Goal: Task Accomplishment & Management: Complete application form

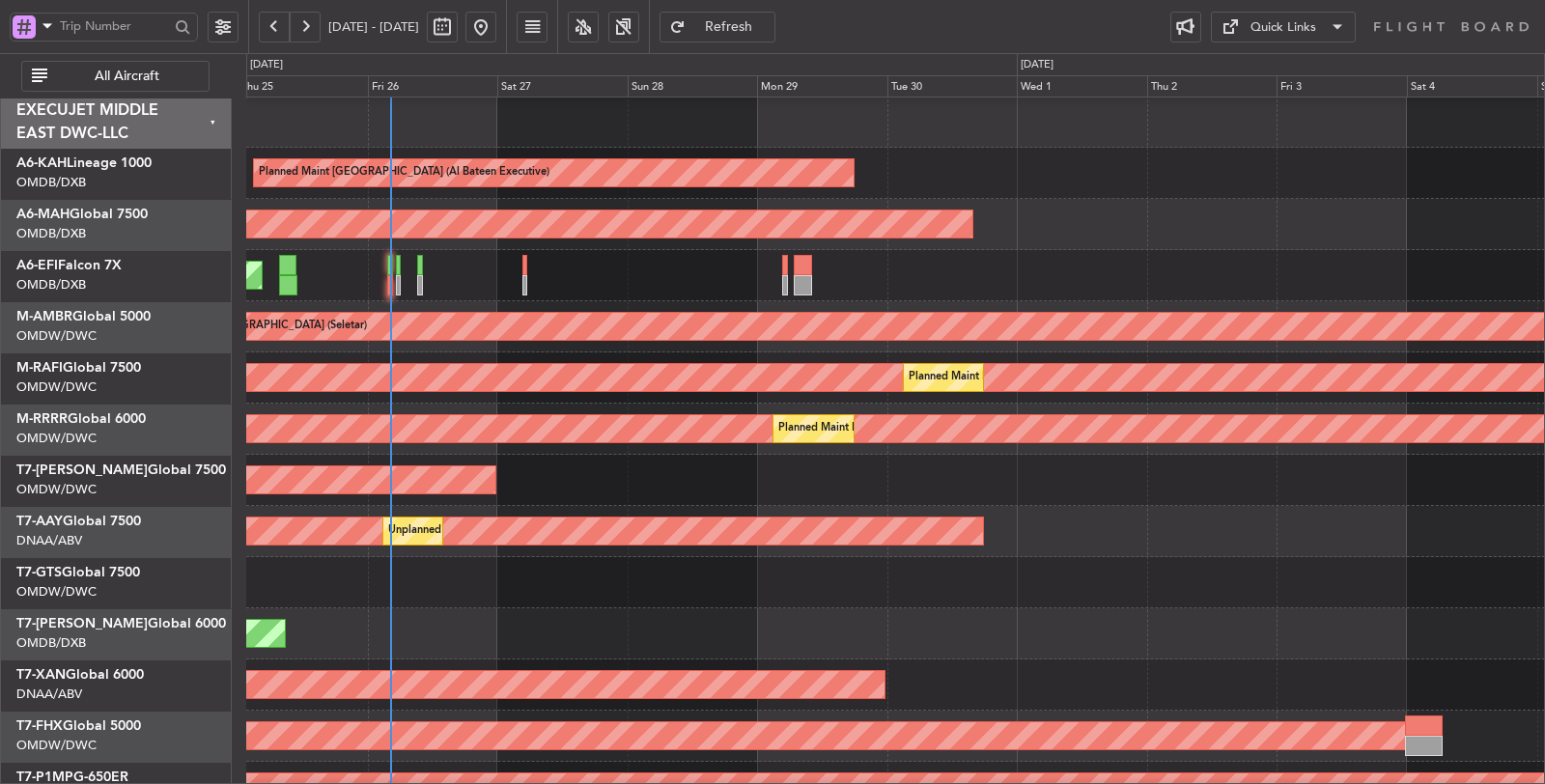
scroll to position [6, 0]
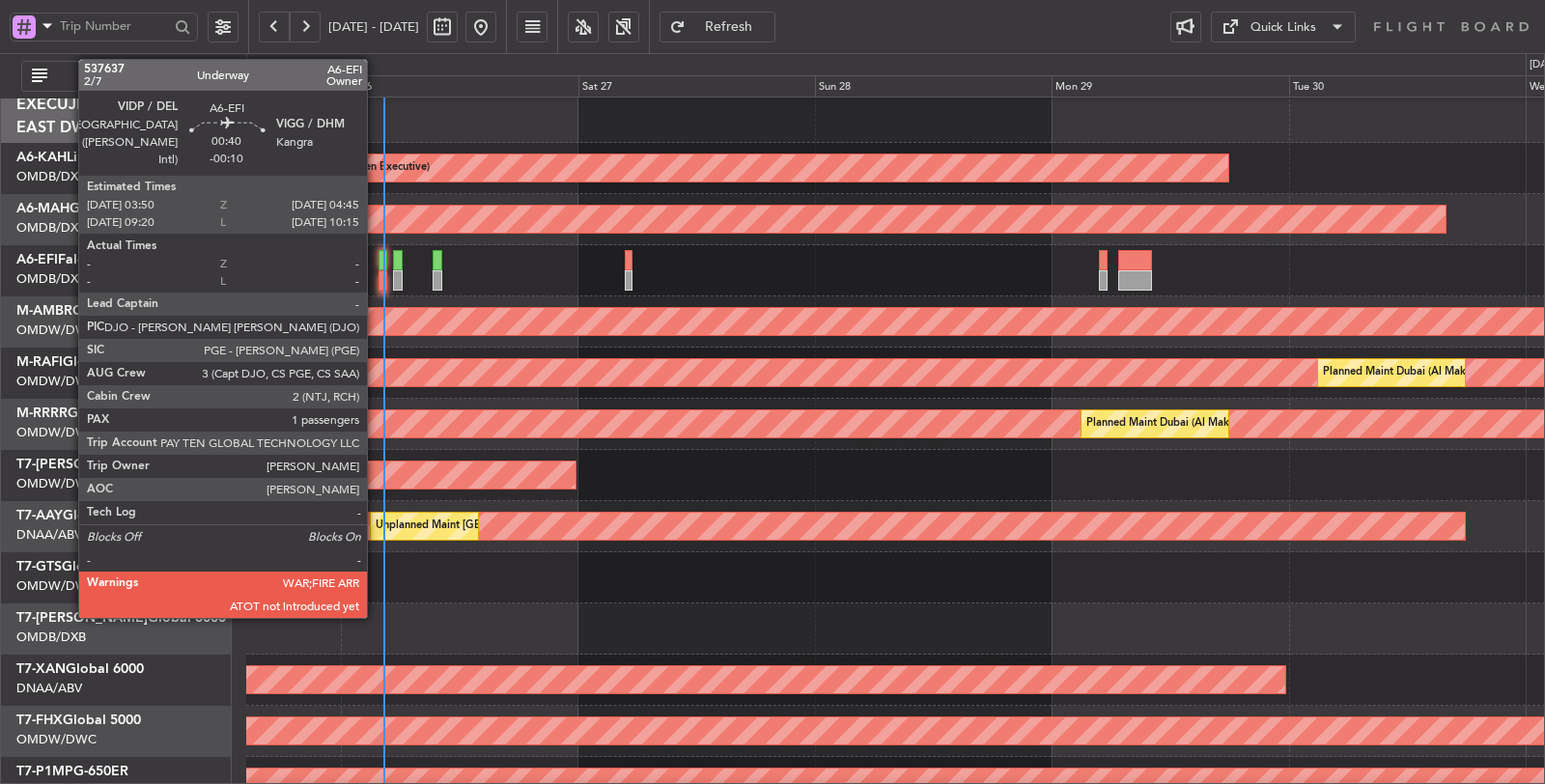
click at [378, 278] on div at bounding box center [383, 281] width 10 height 21
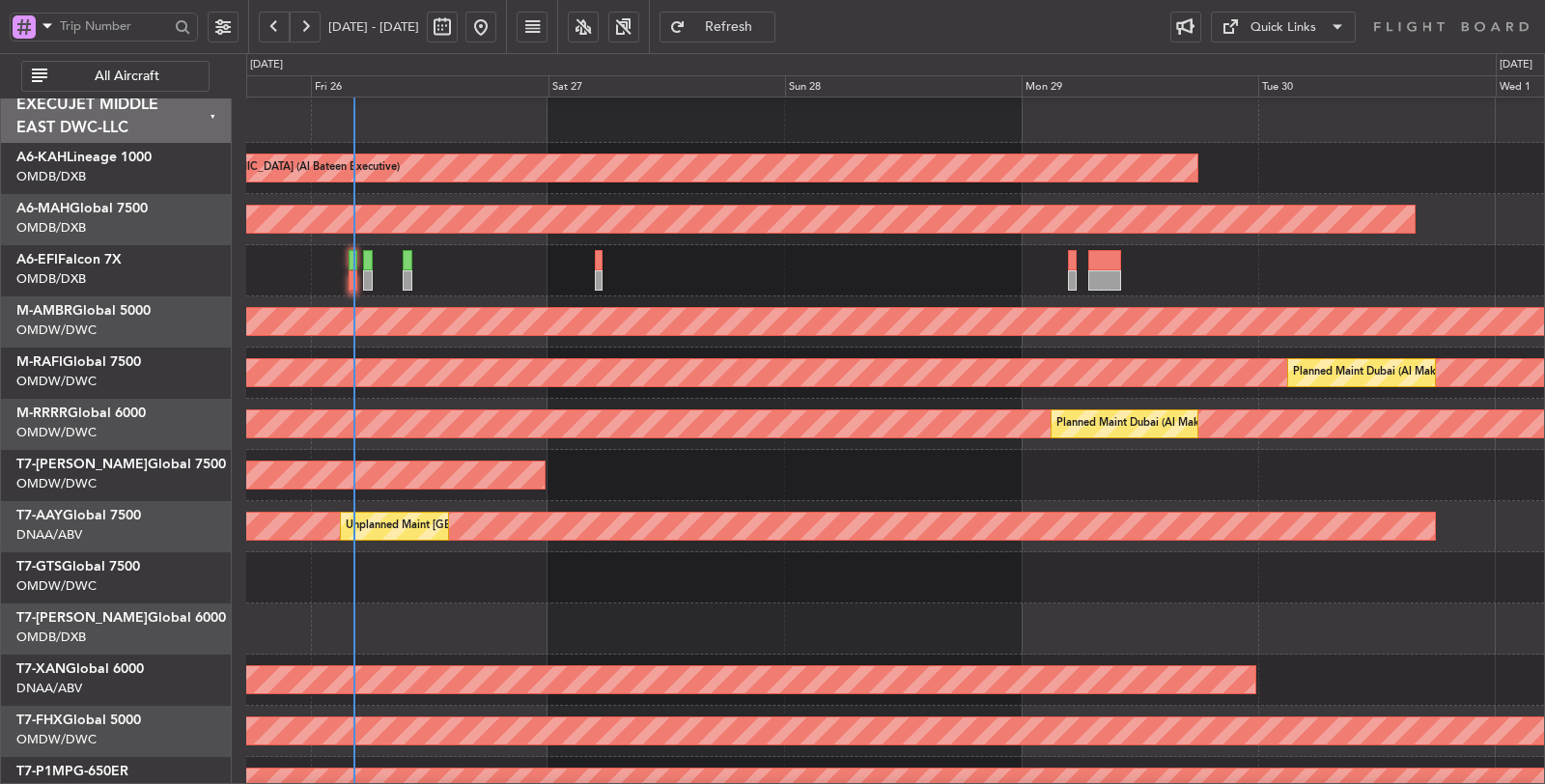
click at [450, 263] on div "AOG Maint [GEOGRAPHIC_DATA] (Dubai Intl)" at bounding box center [896, 271] width 1299 height 51
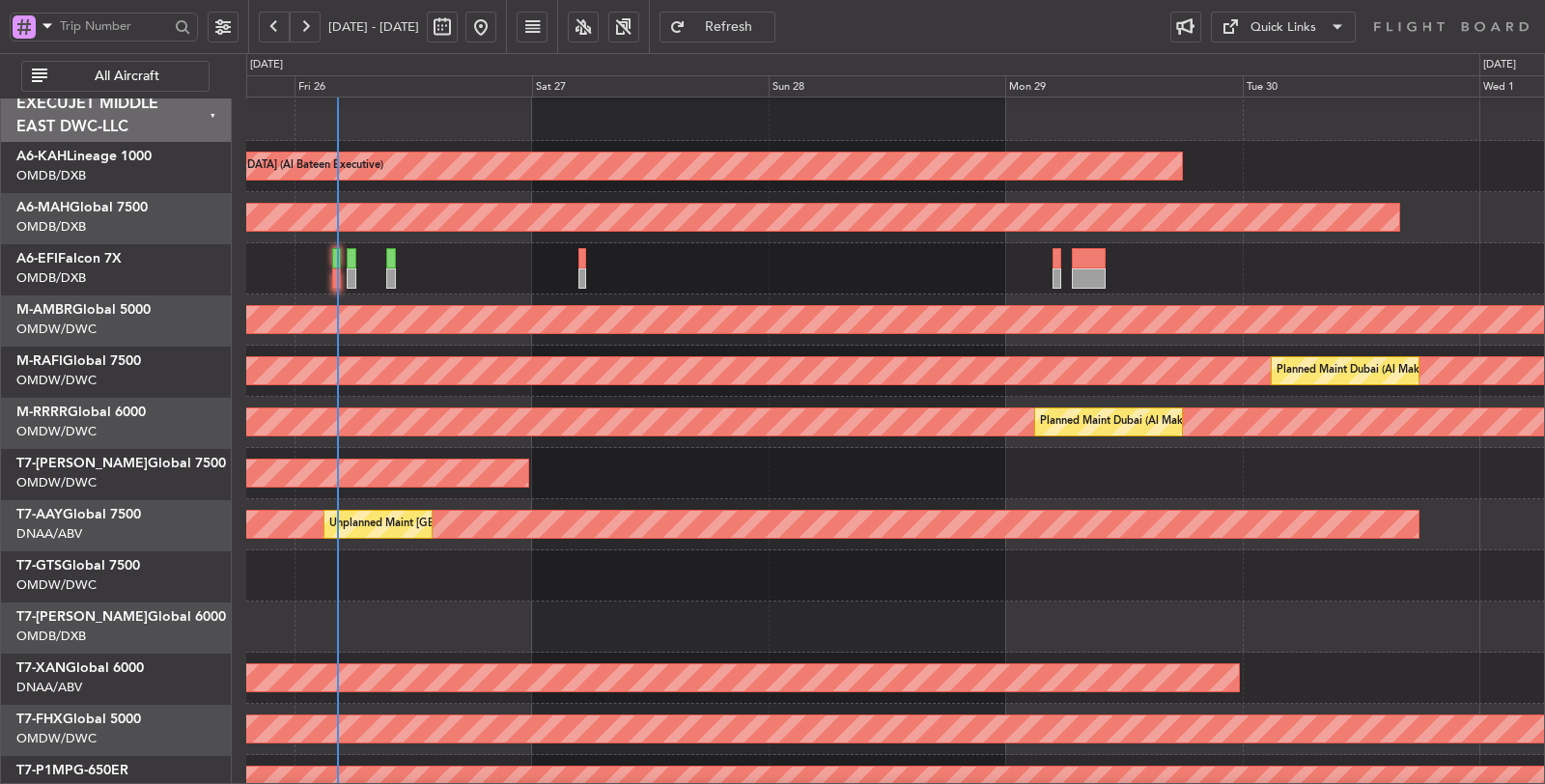
click at [160, 75] on span "All Aircraft" at bounding box center [126, 76] width 152 height 14
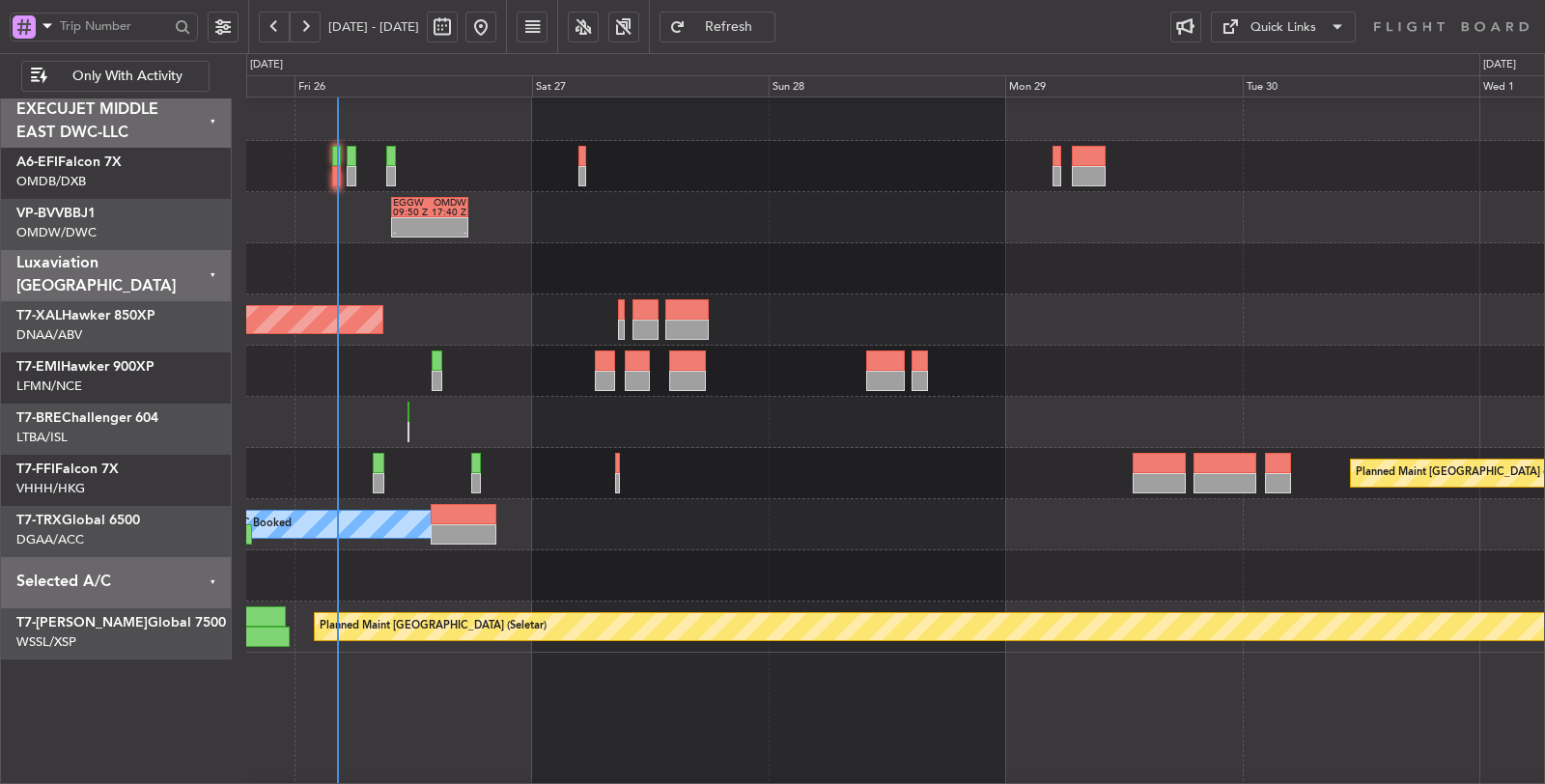
scroll to position [0, 0]
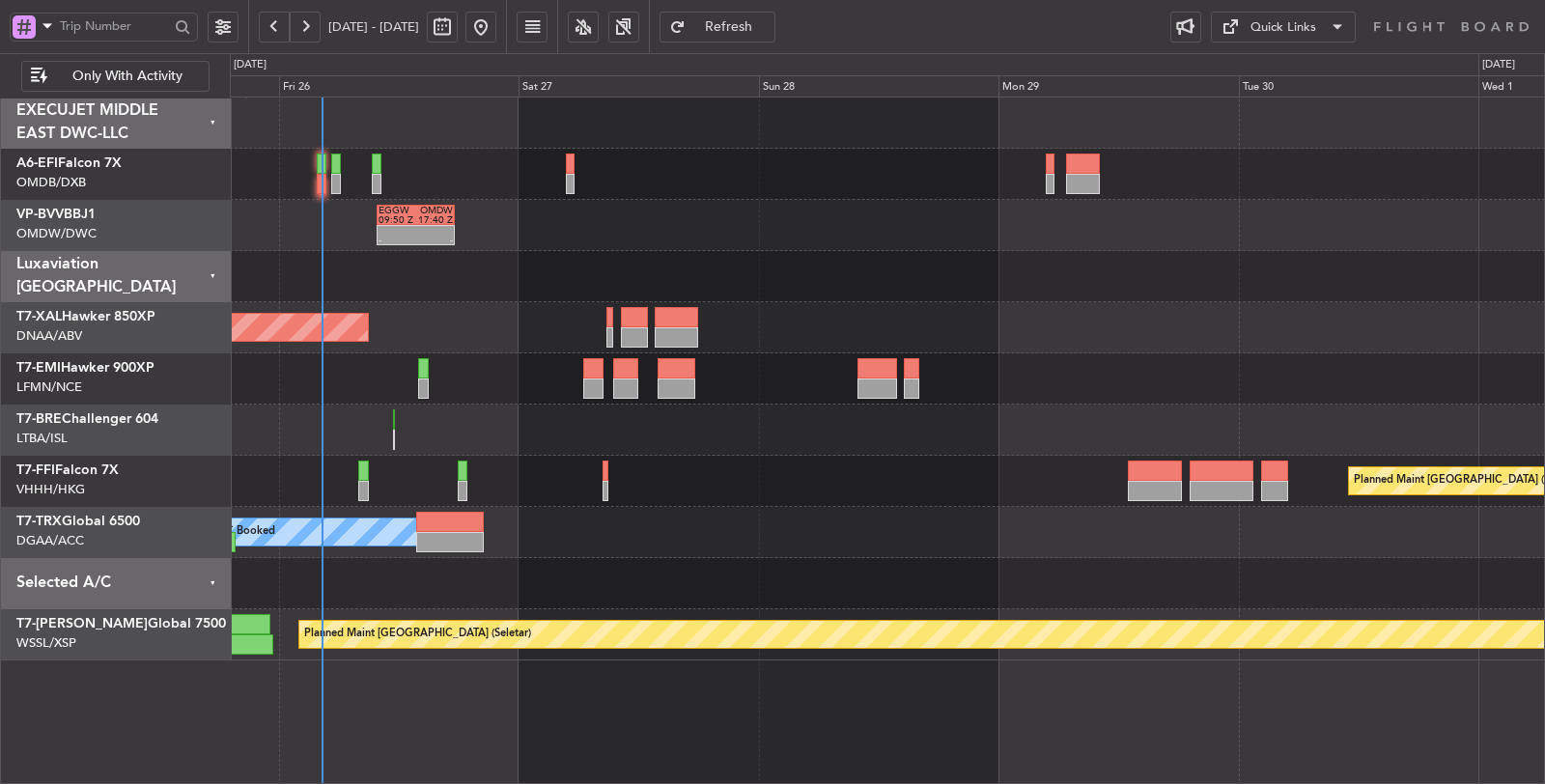
click at [44, 22] on span at bounding box center [48, 25] width 23 height 24
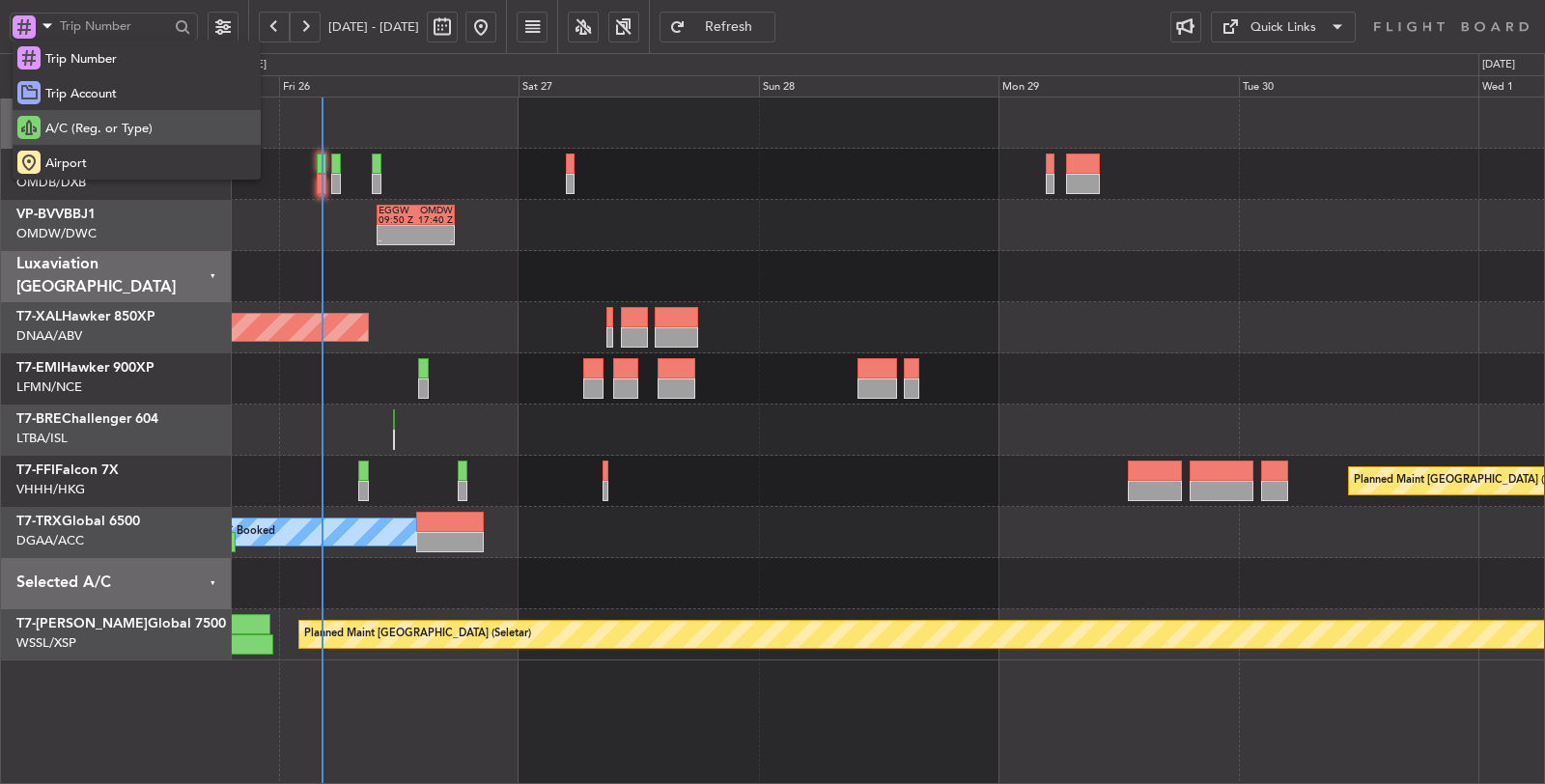
click at [53, 123] on span "A/C (Reg. or Type)" at bounding box center [99, 129] width 108 height 20
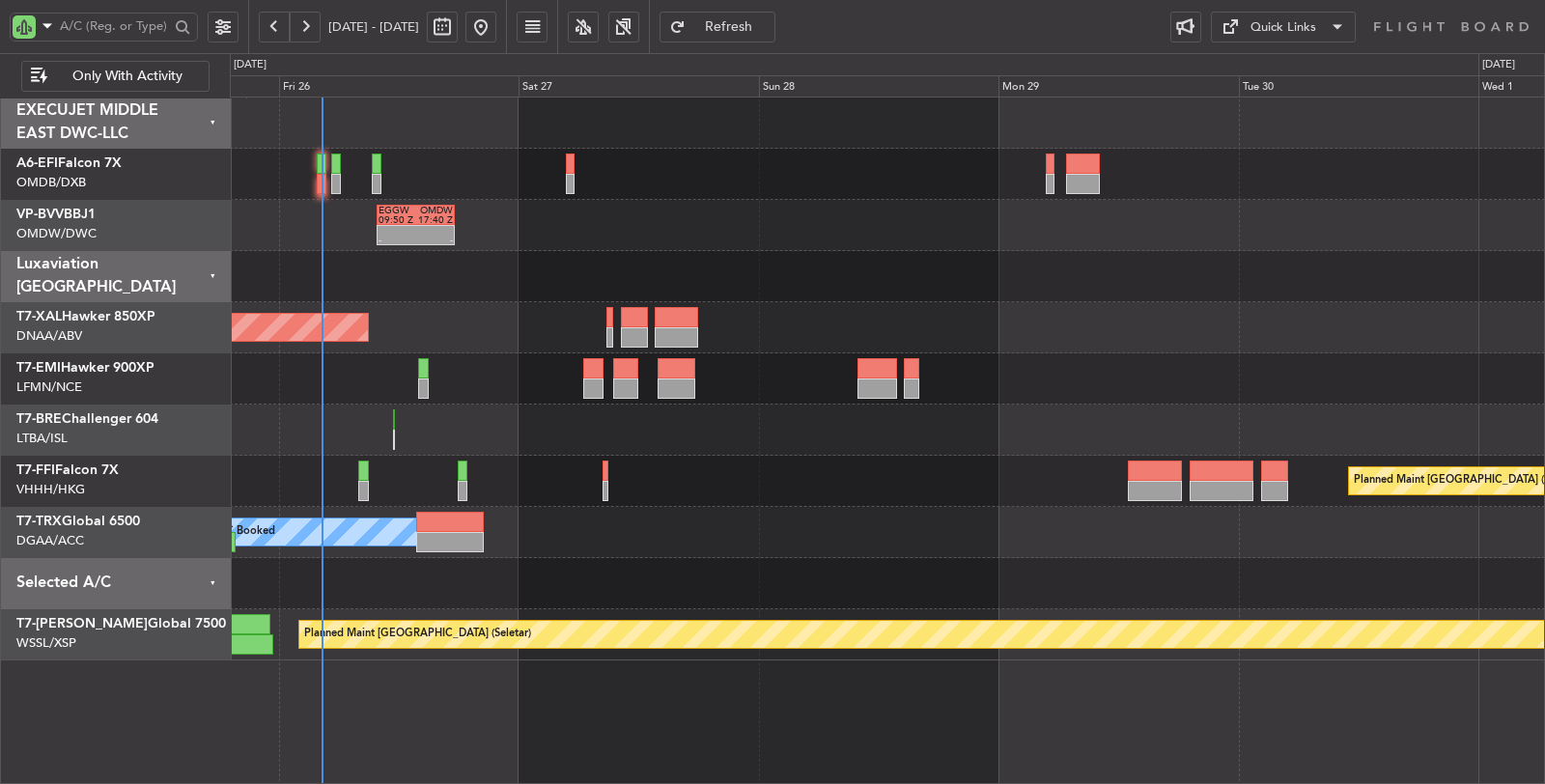
click at [510, 229] on div "- - EGGW 09:50 Z OMDW 17:40 Z" at bounding box center [887, 225] width 1315 height 51
click at [1253, 172] on div "AOG Maint [GEOGRAPHIC_DATA] (Dubai Intl)" at bounding box center [887, 174] width 1315 height 51
click at [858, 239] on div "- - EGGW 09:50 Z OMDW 17:40 Z" at bounding box center [887, 225] width 1315 height 51
click at [785, 558] on div at bounding box center [887, 584] width 1315 height 51
click at [355, 384] on div at bounding box center [887, 379] width 1315 height 51
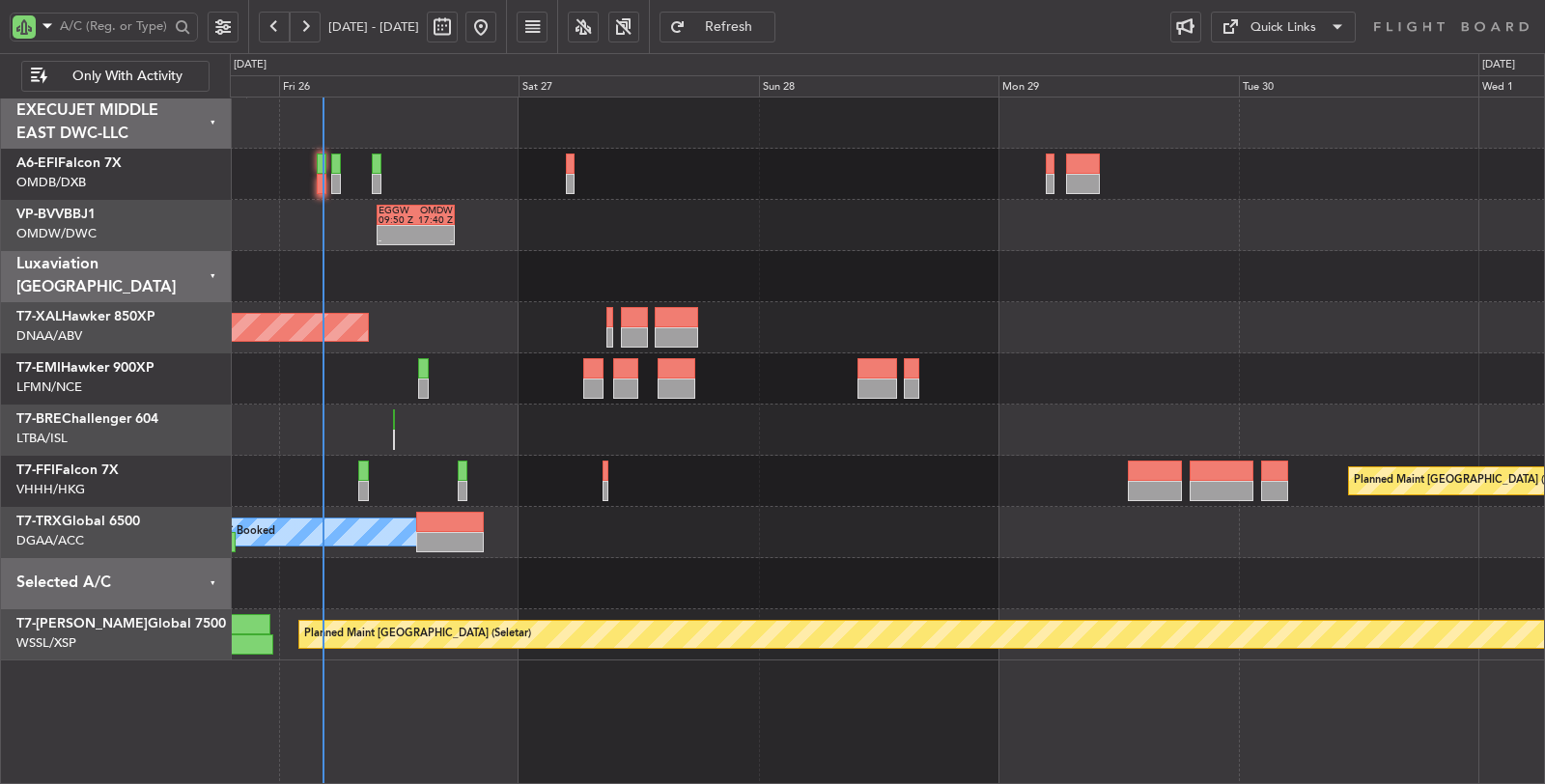
click at [341, 280] on div at bounding box center [887, 277] width 1315 height 51
click at [339, 227] on div "- - EGGW 09:50 Z OMDW 17:40 Z" at bounding box center [887, 225] width 1315 height 51
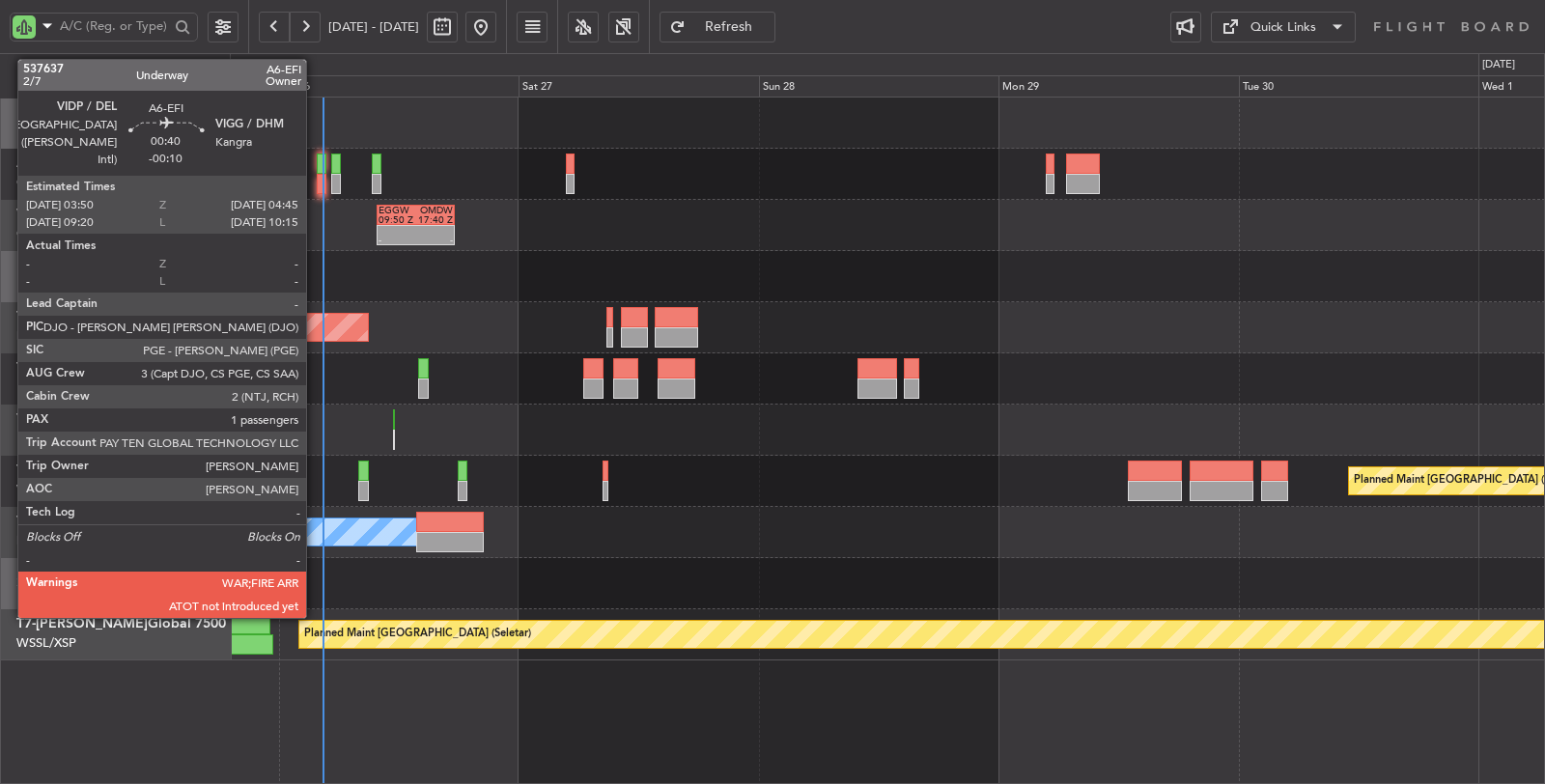
click at [317, 180] on div at bounding box center [322, 184] width 10 height 21
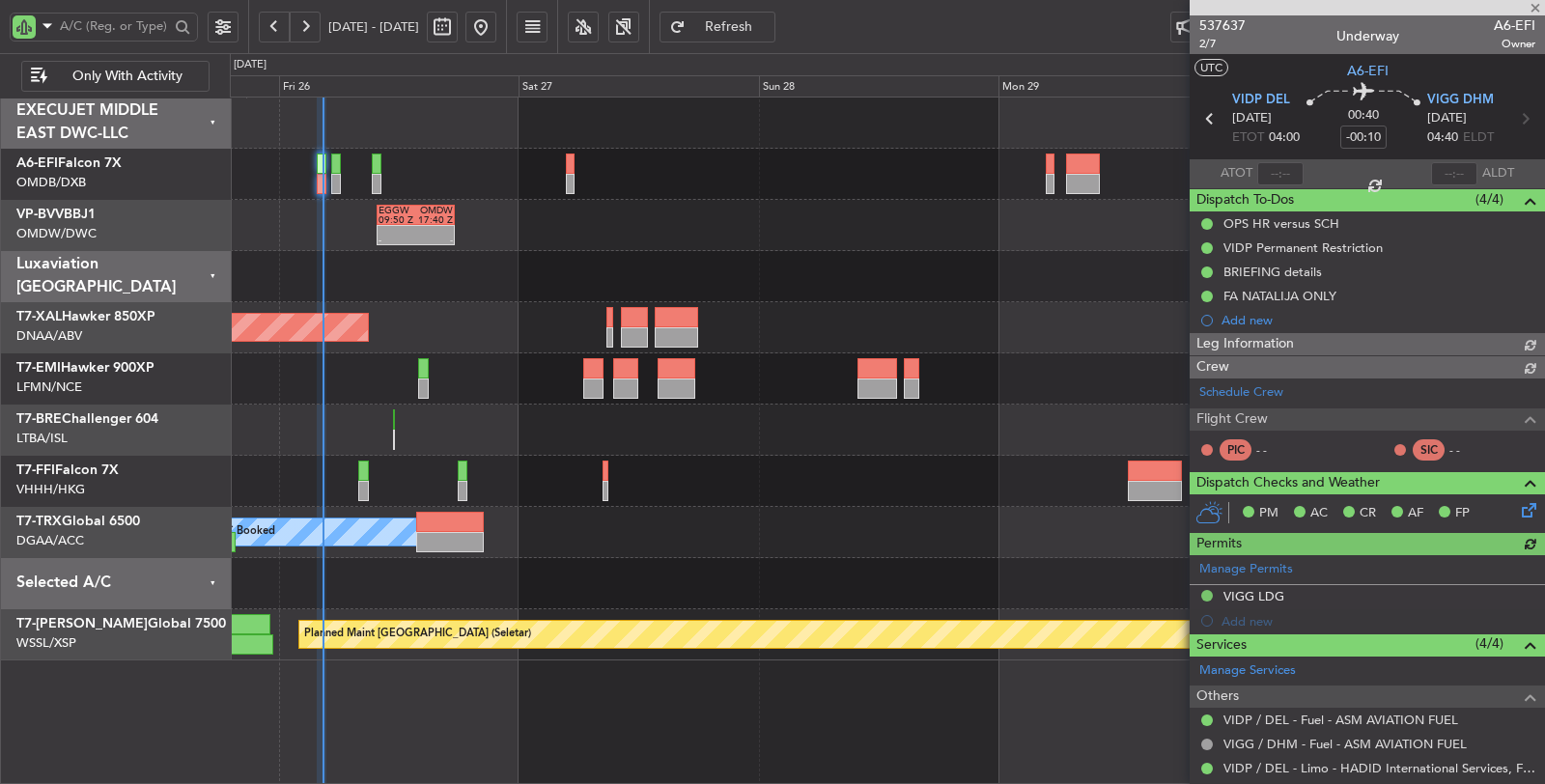
type input "Dherander Fithani (DHF)"
type input "7364"
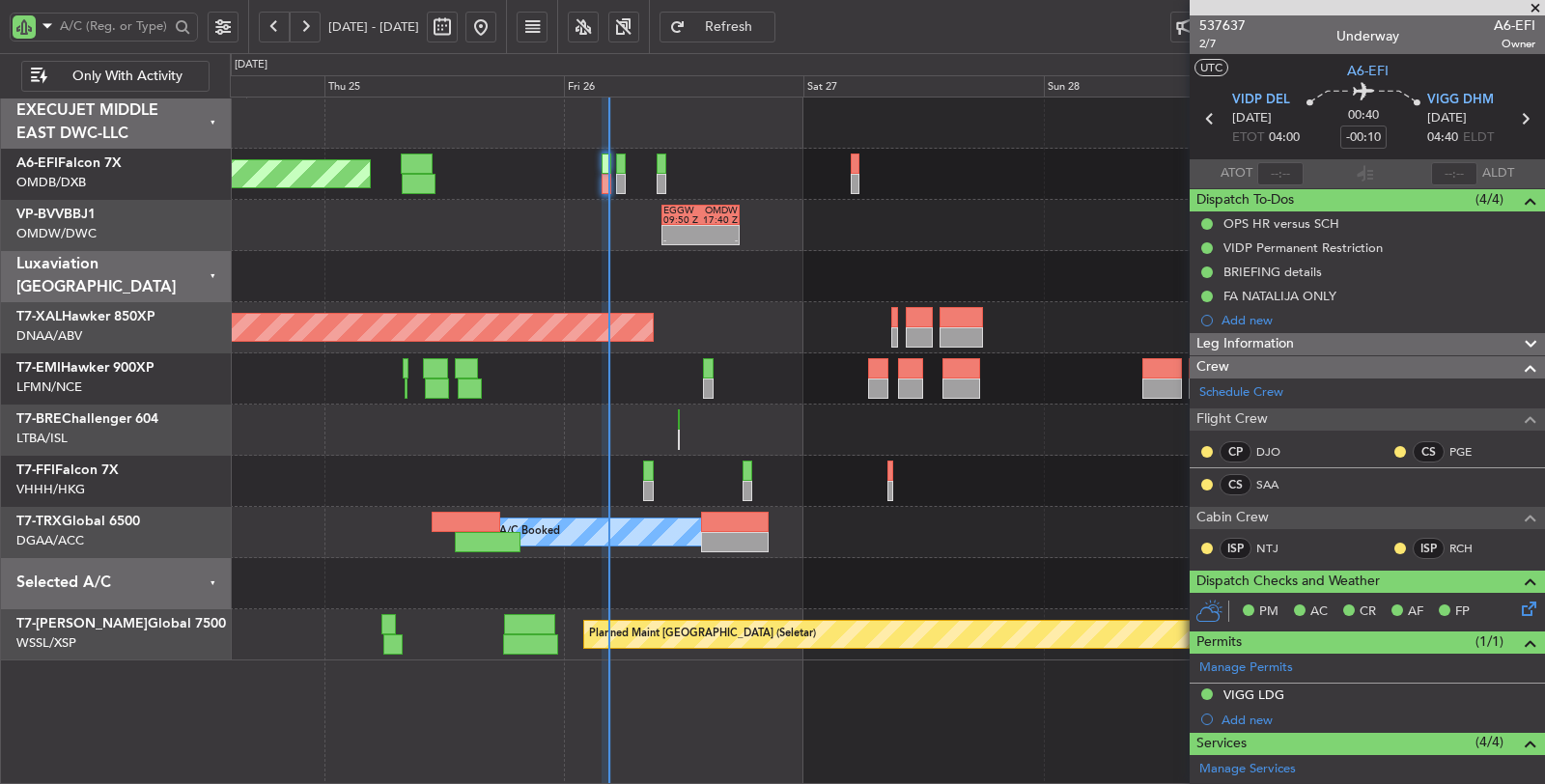
click at [634, 233] on div "- - EGGW 09:50 Z OMDW 17:40 Z" at bounding box center [887, 225] width 1315 height 51
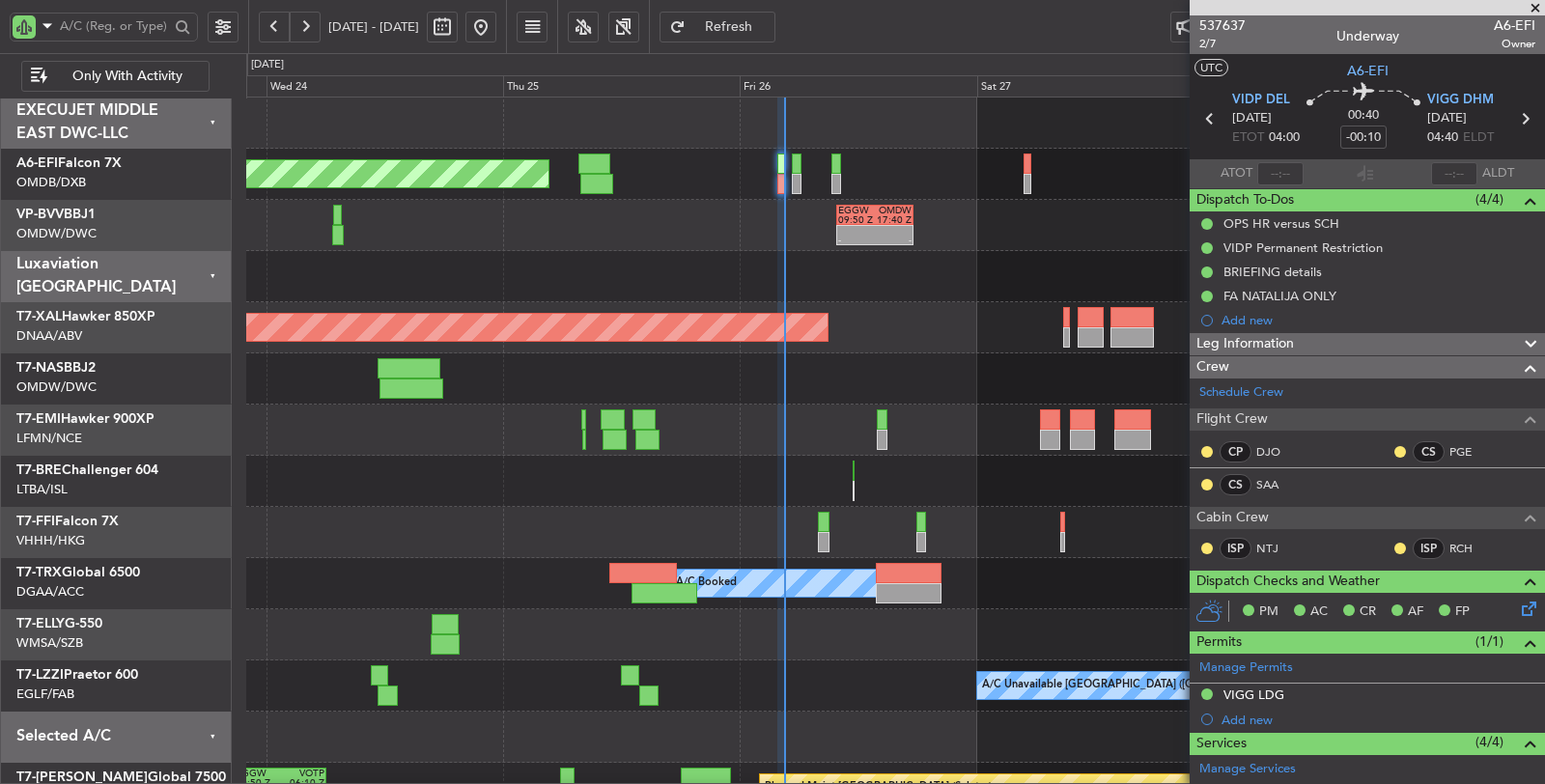
click at [633, 266] on div "AOG Maint [GEOGRAPHIC_DATA] (Dubai Intl) - - EGGW 09:50 Z OMDW 17:40 Z Planned …" at bounding box center [896, 456] width 1300 height 717
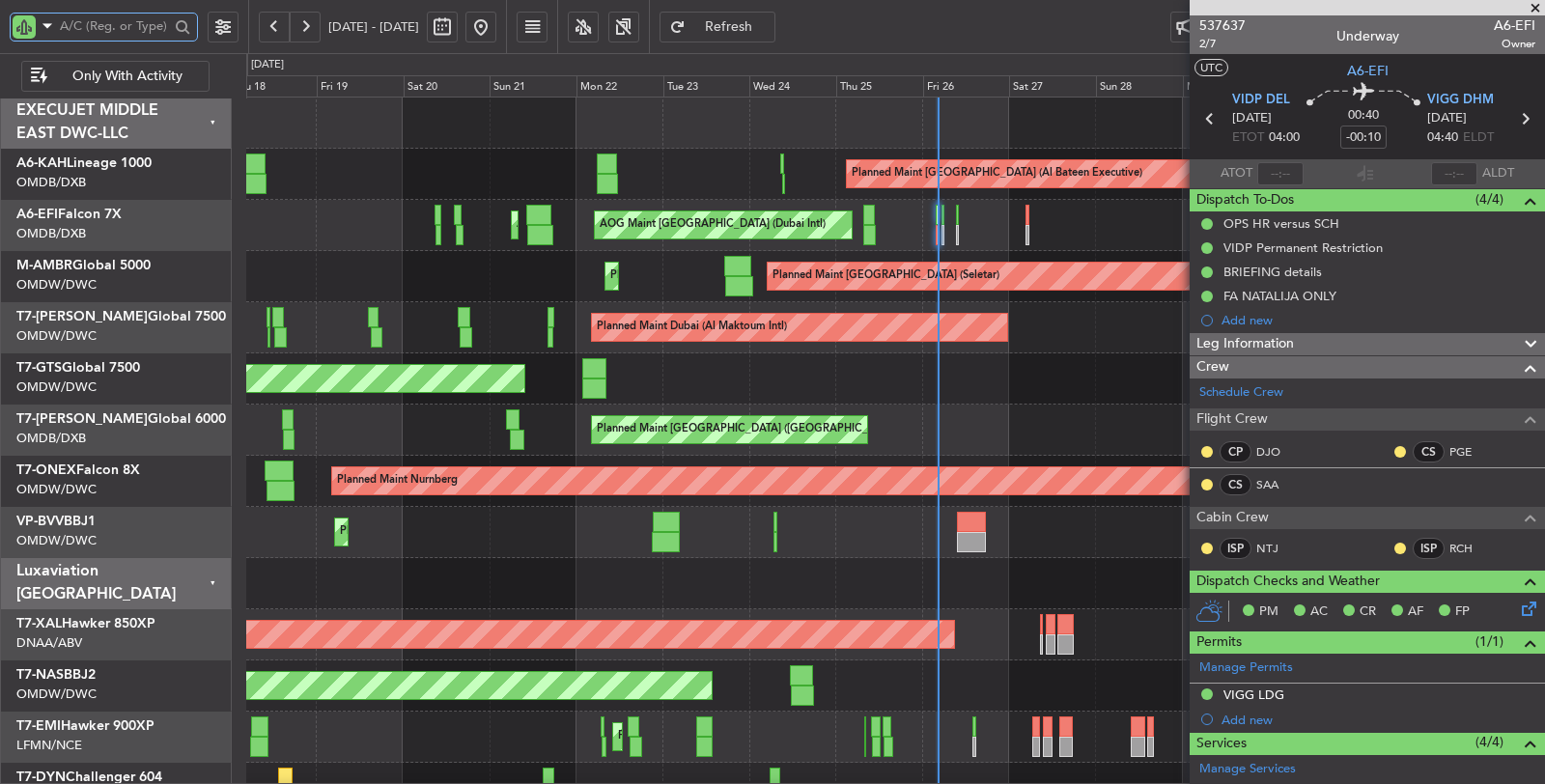
click at [133, 36] on input "text" at bounding box center [114, 26] width 110 height 29
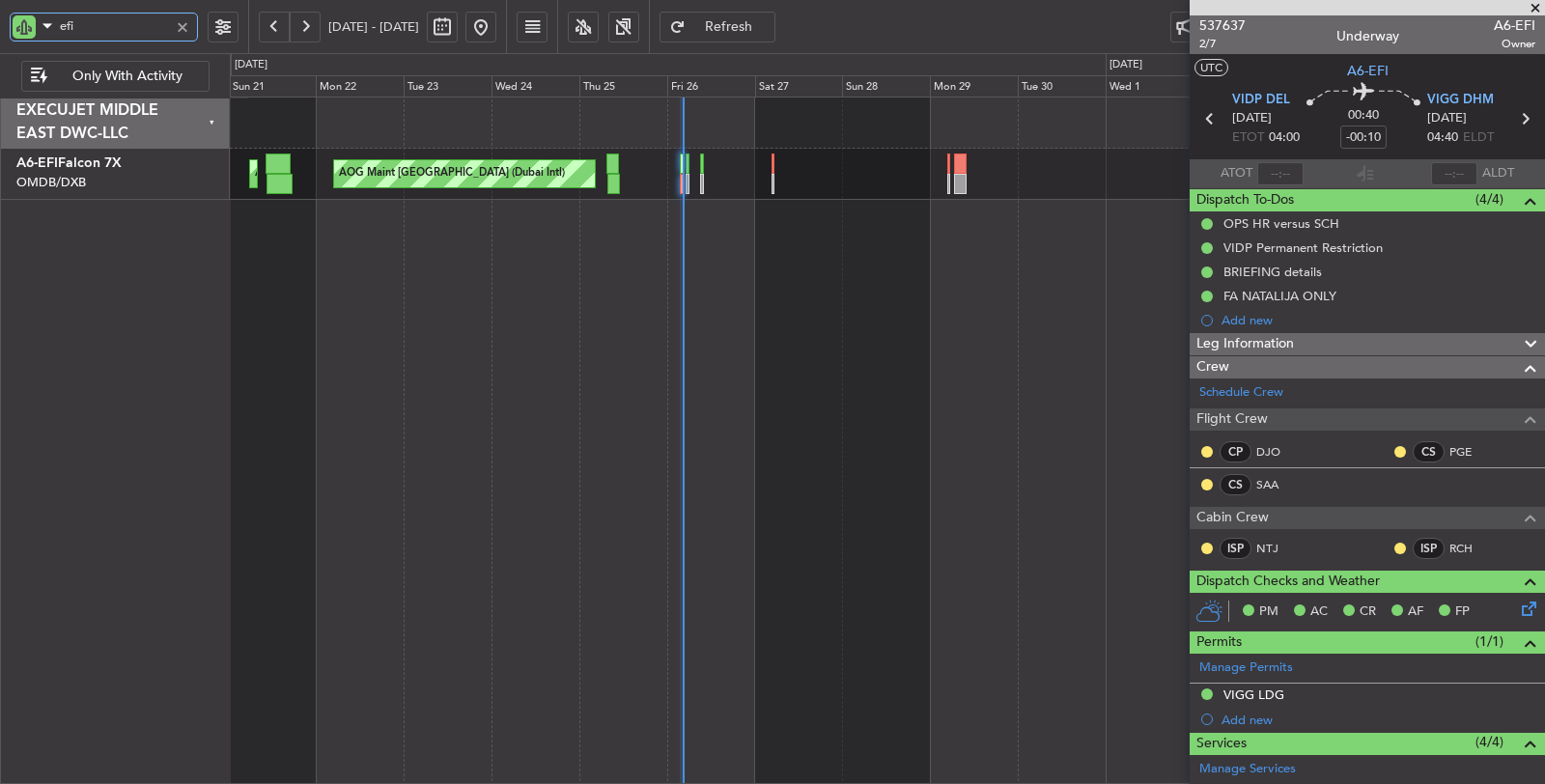
click at [592, 223] on div "AOG Maint [GEOGRAPHIC_DATA] (Dubai Intl) AOG Maint Planned Maint [GEOGRAPHIC_DA…" at bounding box center [888, 441] width 1316 height 688
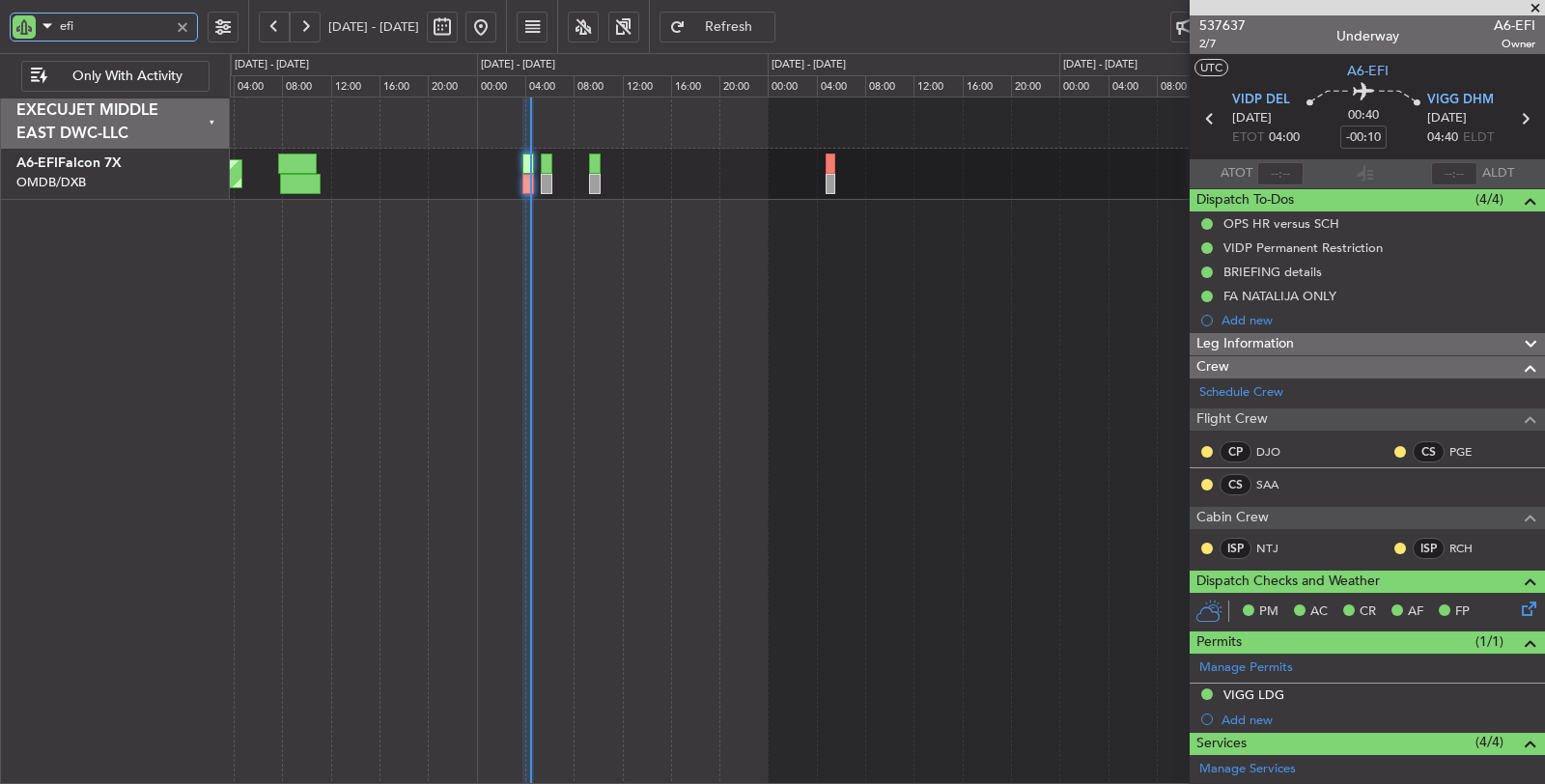
type input "efi"
type input "Dherander Fithani (DHF)"
type input "7364"
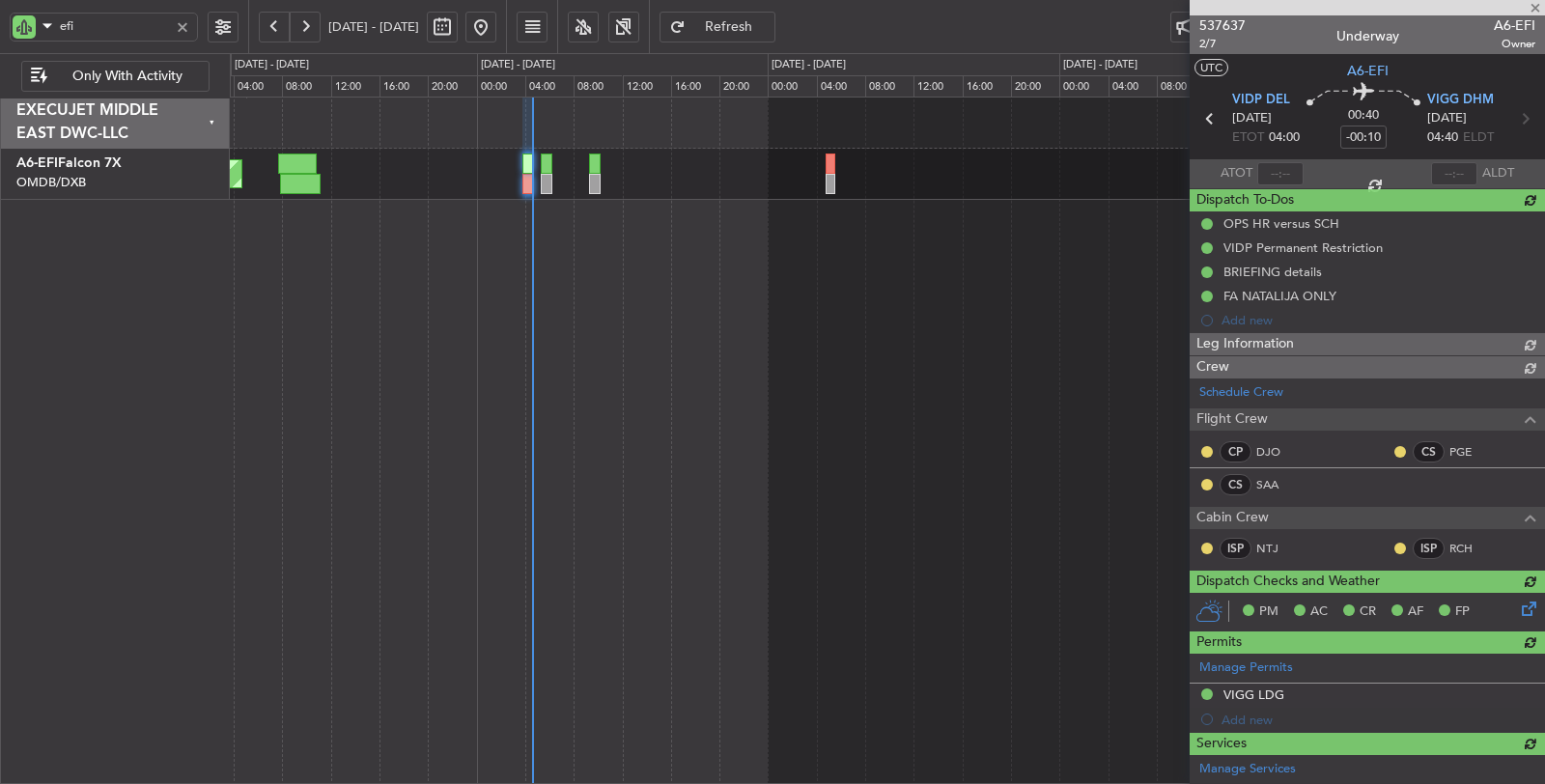
type input "04:32"
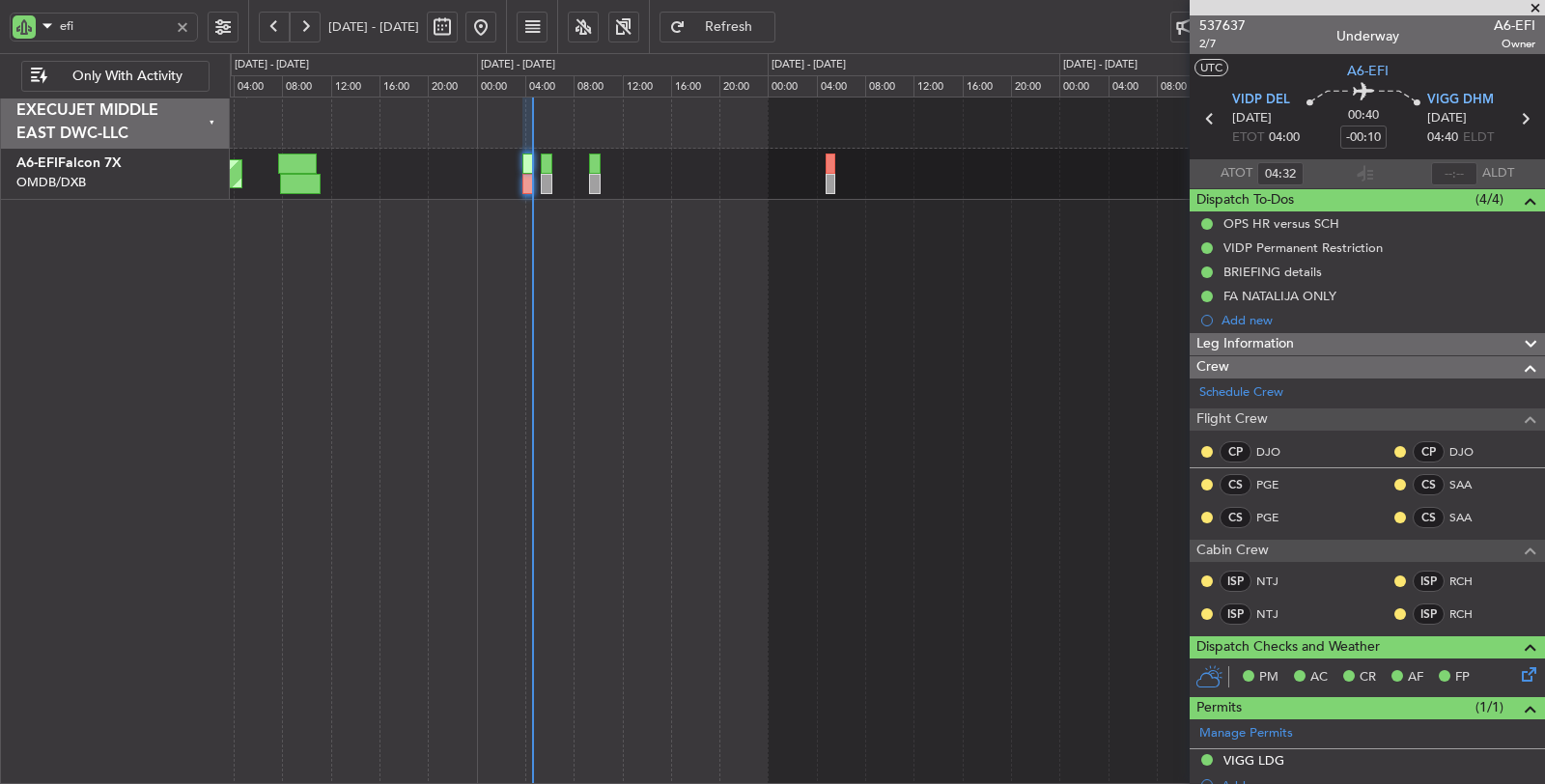
type input "Dherander Fithani (DHF)"
type input "7364"
type input "Dherander Fithani (DHF)"
type input "7364"
type input "Dherander Fithani (DHF)"
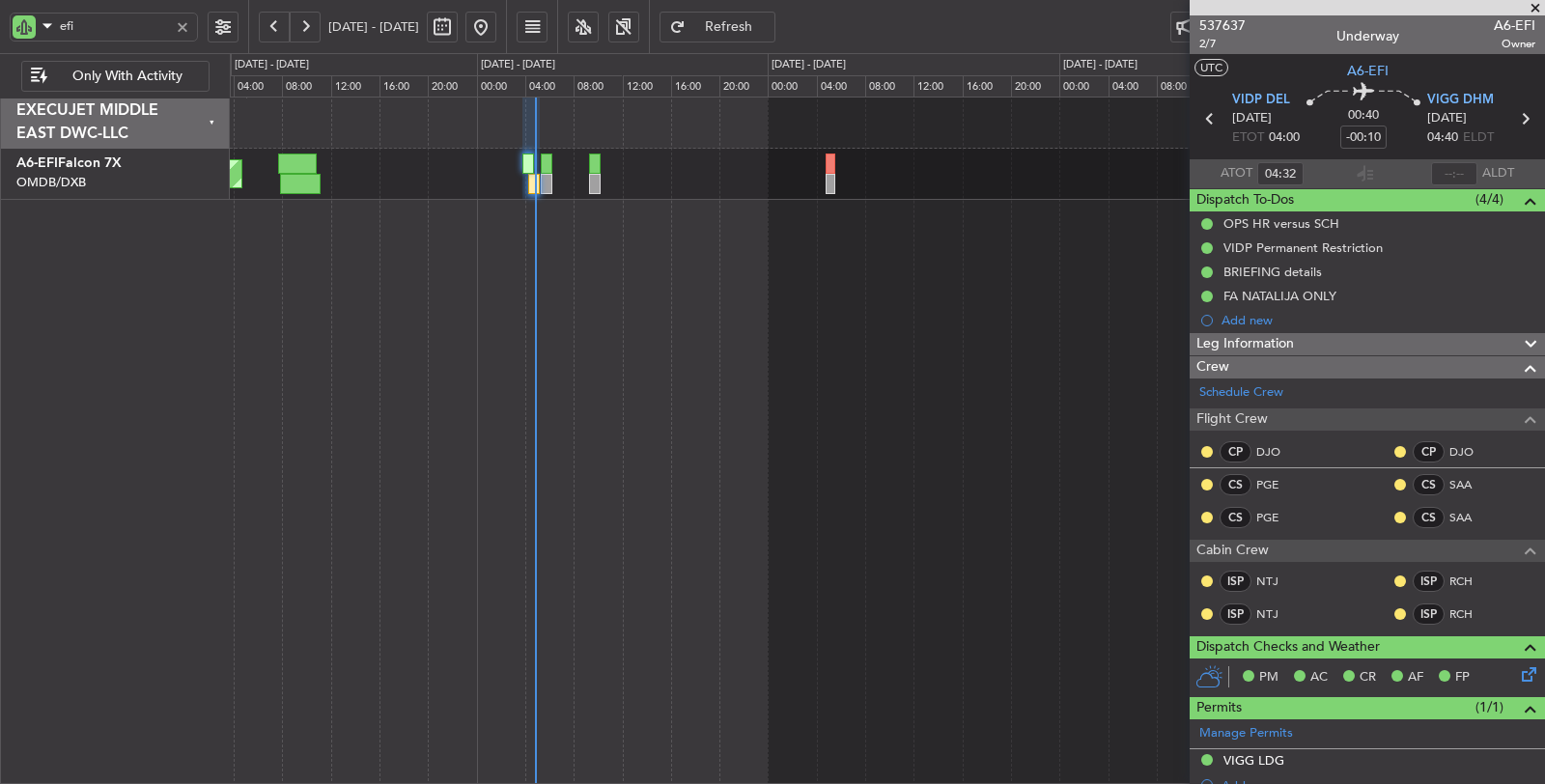
type input "7364"
type input "Dherander Fithani (DHF)"
type input "7364"
